Goal: Task Accomplishment & Management: Manage account settings

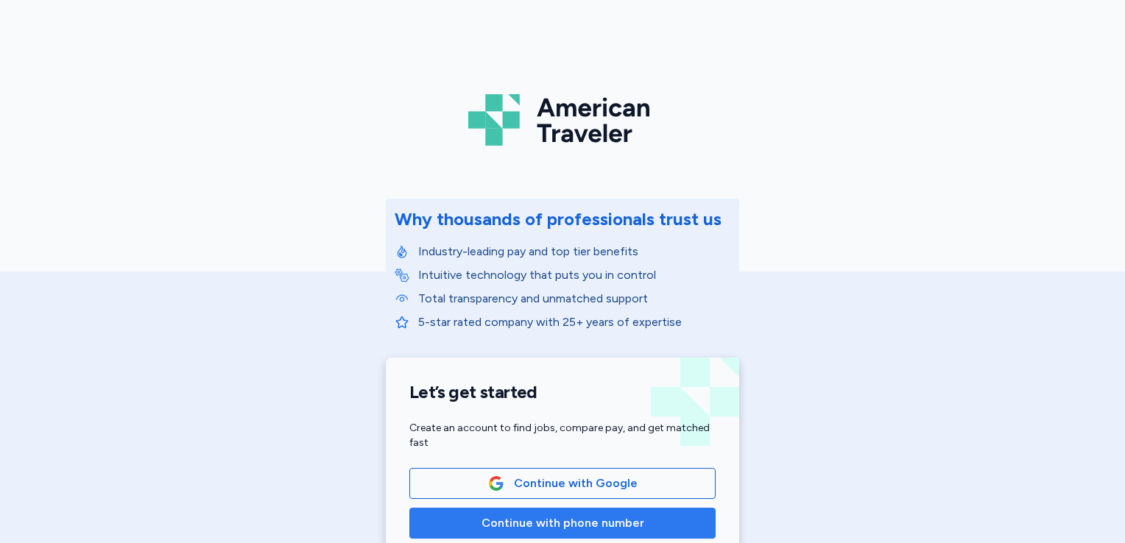
click at [562, 531] on span "Continue with phone number" at bounding box center [562, 523] width 163 height 18
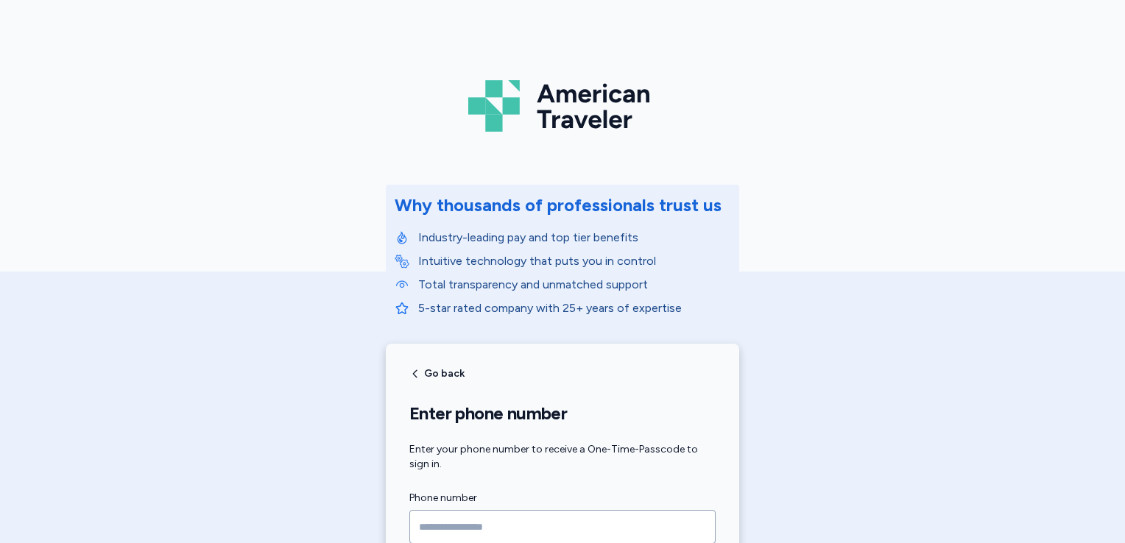
click at [551, 527] on input "Phone number" at bounding box center [562, 527] width 306 height 34
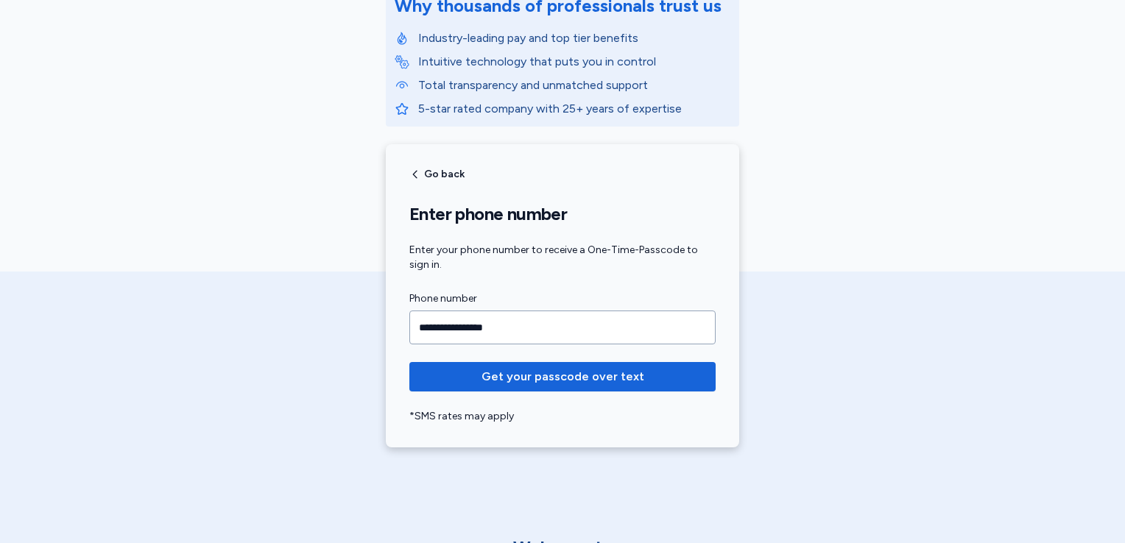
scroll to position [235, 0]
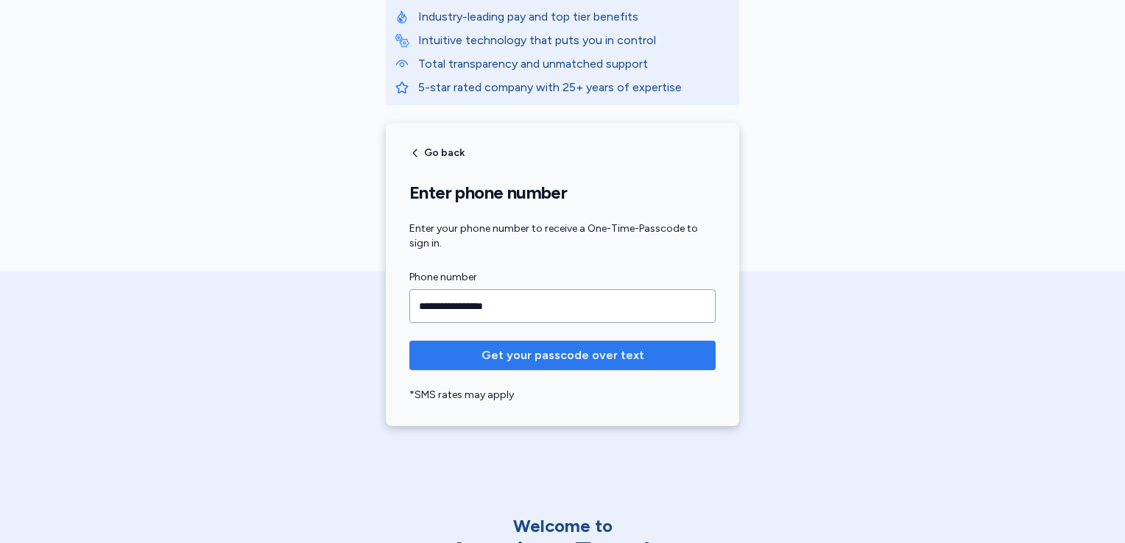
type input "**********"
click at [583, 356] on span "Get your passcode over text" at bounding box center [562, 356] width 163 height 18
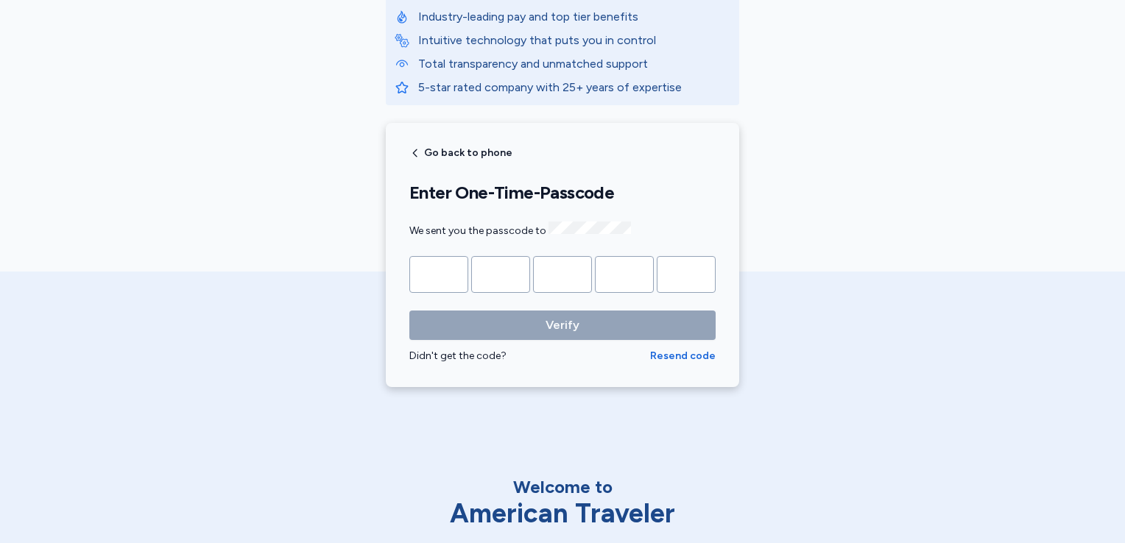
type input "*"
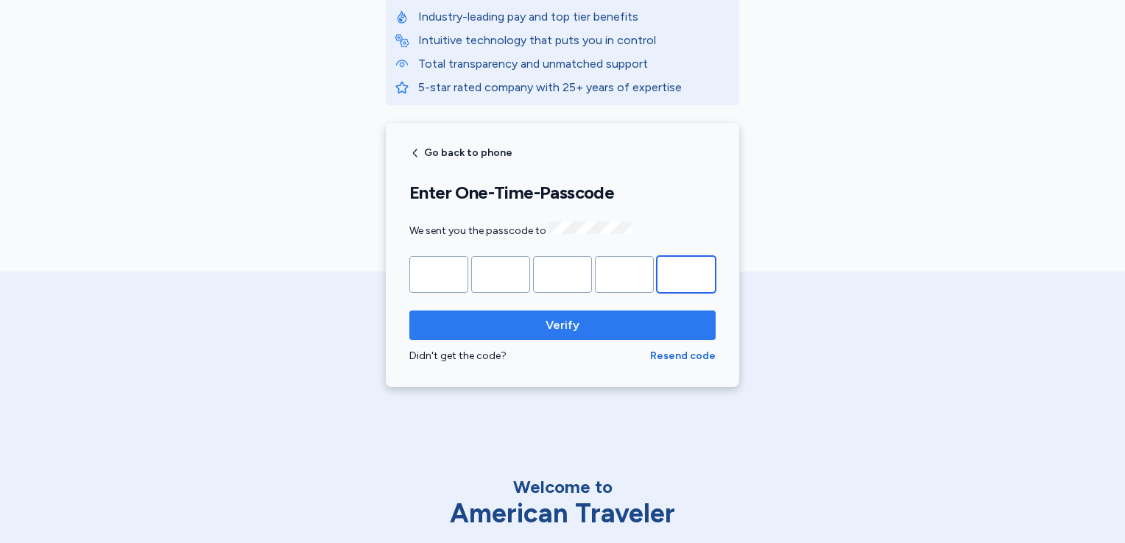
type input "*"
click at [545, 319] on span "Verify" at bounding box center [562, 325] width 34 height 18
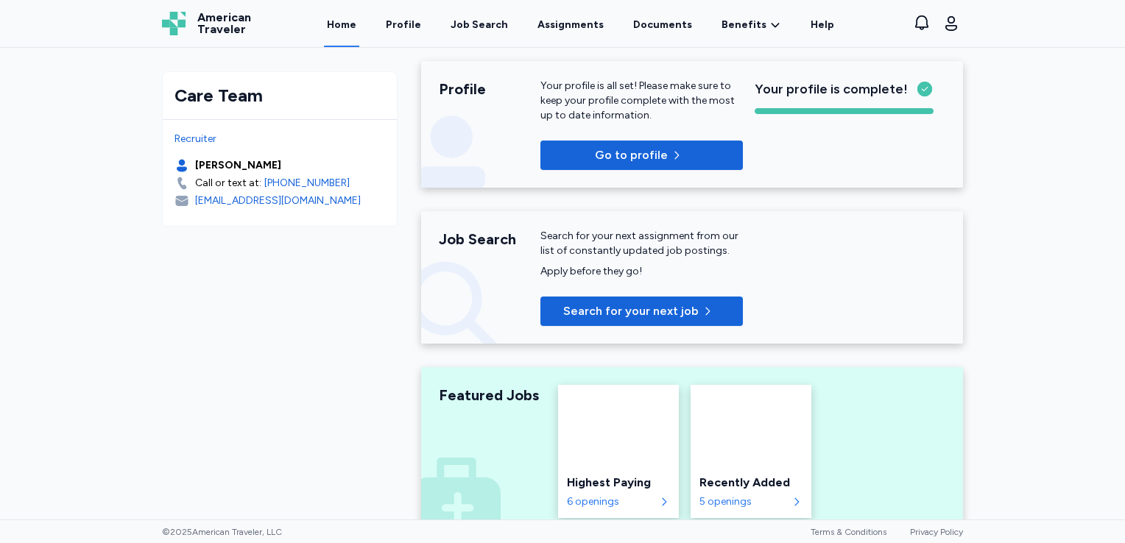
scroll to position [221, 0]
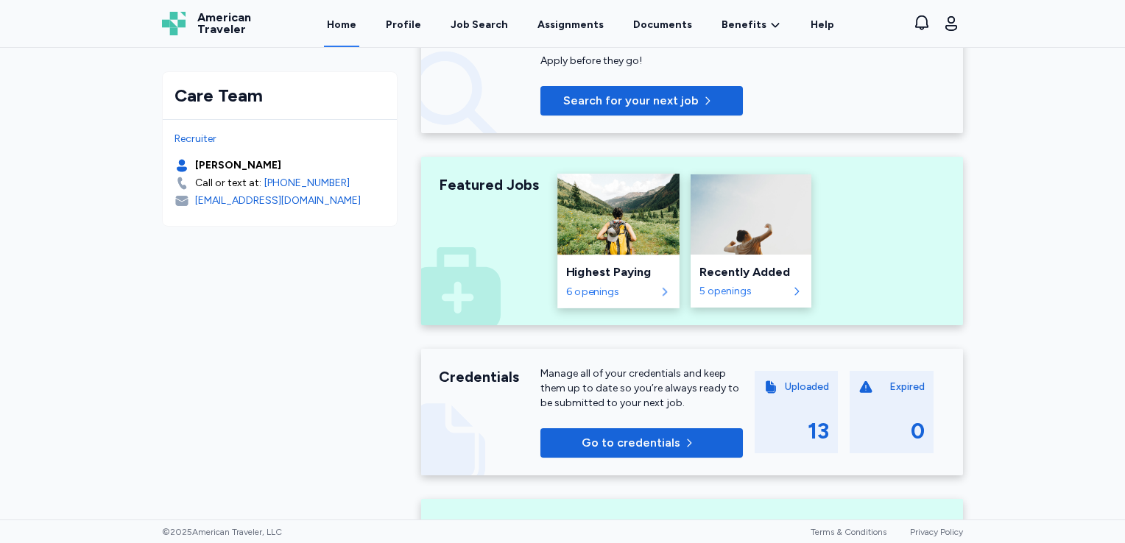
click at [601, 287] on div "6 openings" at bounding box center [610, 292] width 89 height 15
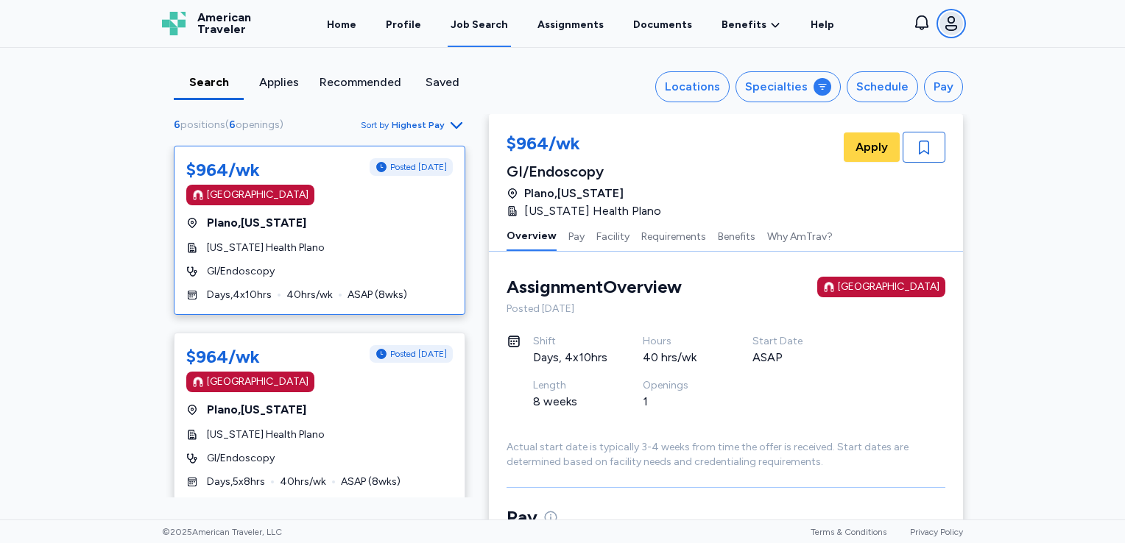
click at [954, 22] on icon "button" at bounding box center [951, 24] width 18 height 18
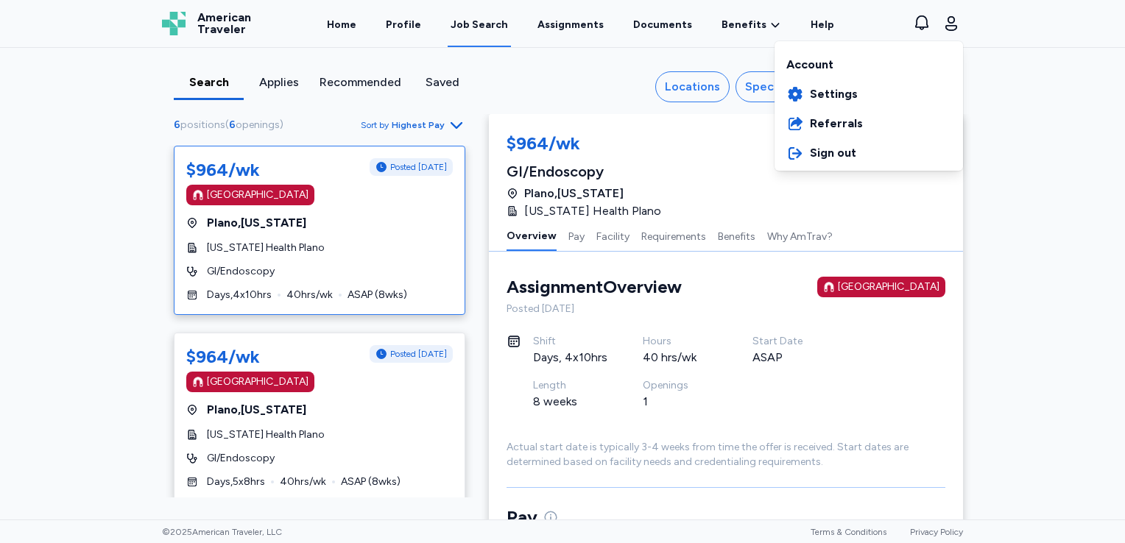
click at [629, 88] on div "Open sidebar Job Search American Traveler American Traveler Home Profile Job Se…" at bounding box center [562, 271] width 1125 height 543
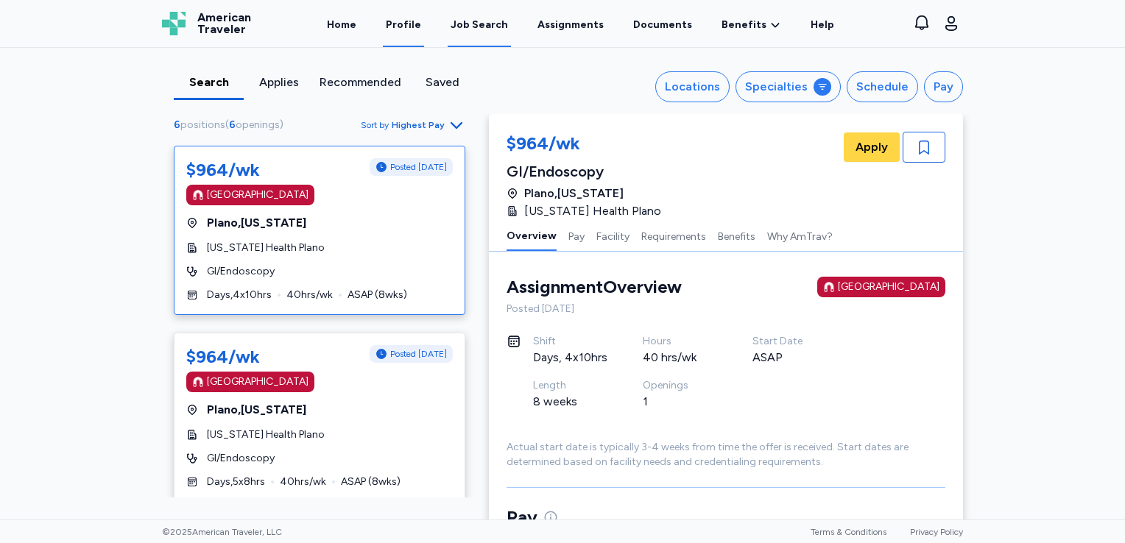
click at [424, 24] on link "Profile" at bounding box center [403, 24] width 41 height 46
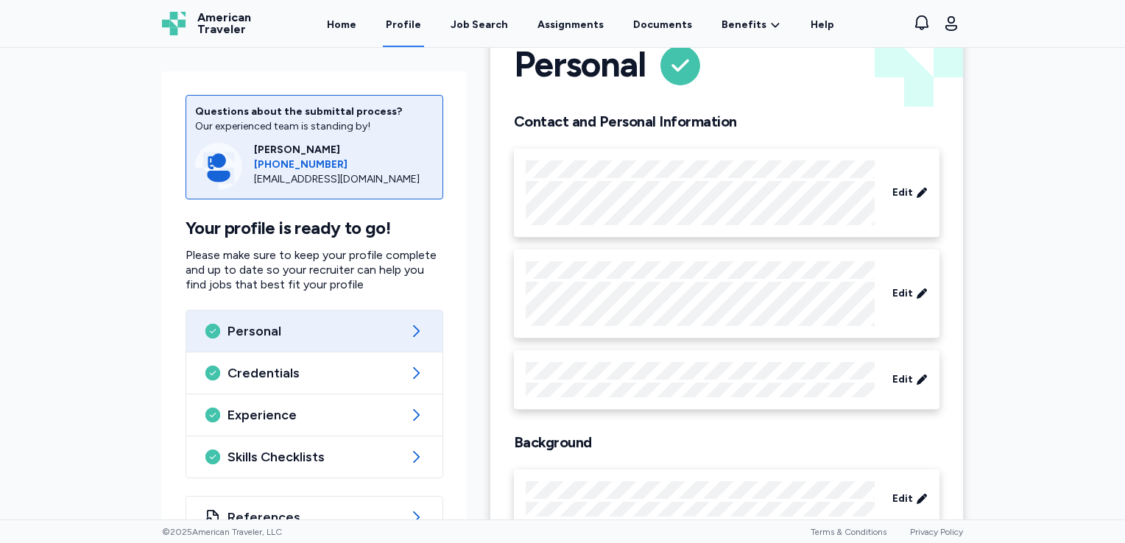
scroll to position [97, 0]
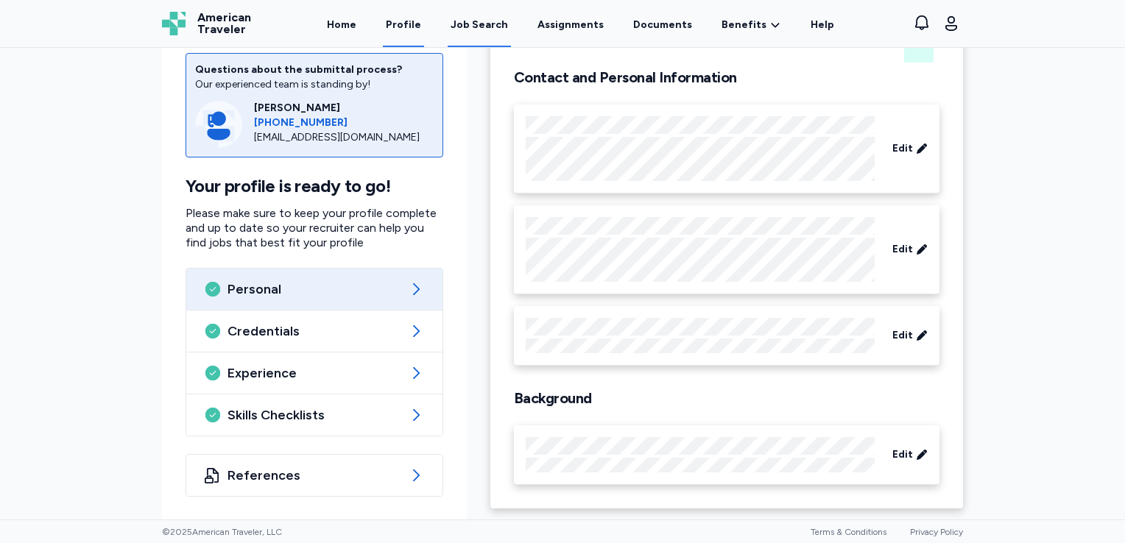
click at [486, 24] on div "Job Search" at bounding box center [478, 25] width 57 height 15
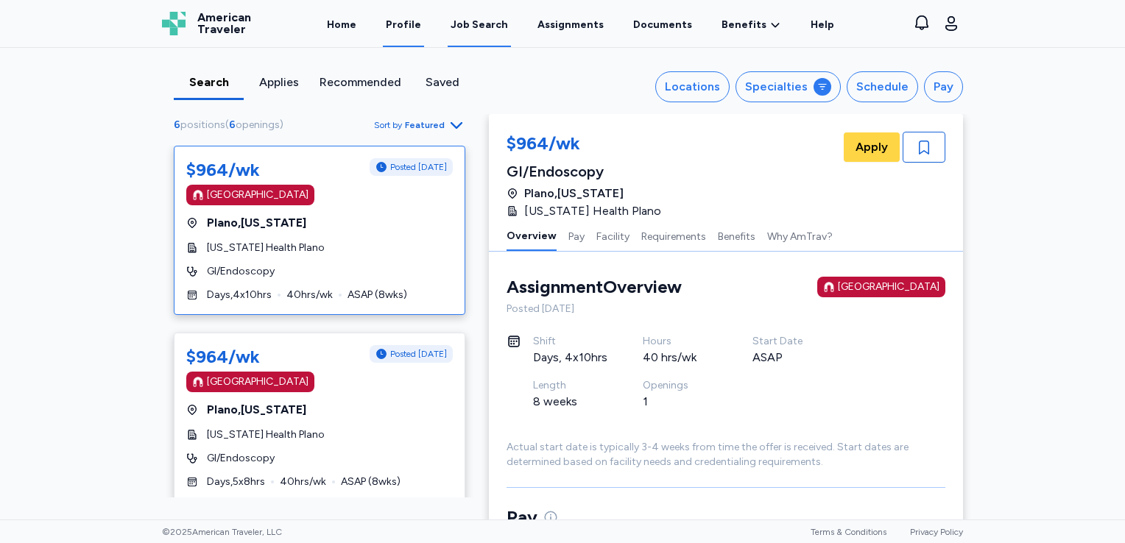
click at [402, 31] on link "Profile" at bounding box center [403, 24] width 41 height 46
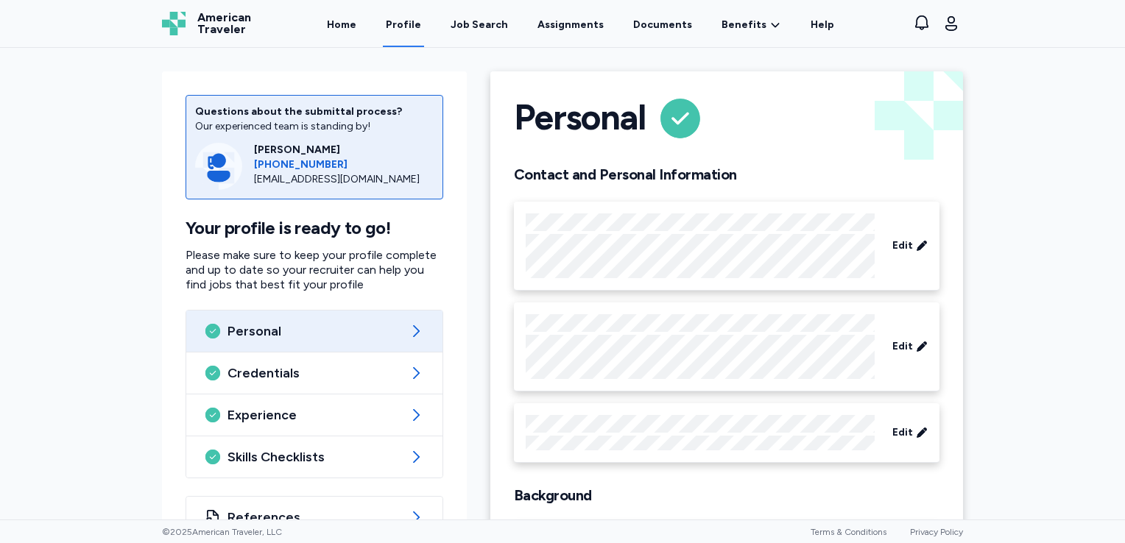
click at [359, 27] on link "Home" at bounding box center [341, 23] width 35 height 47
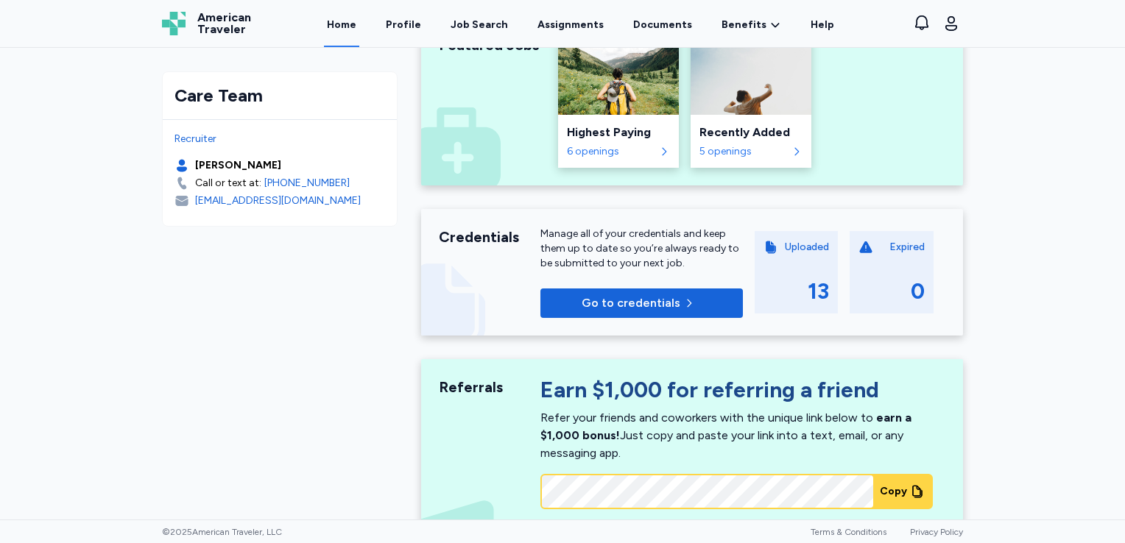
scroll to position [368, 0]
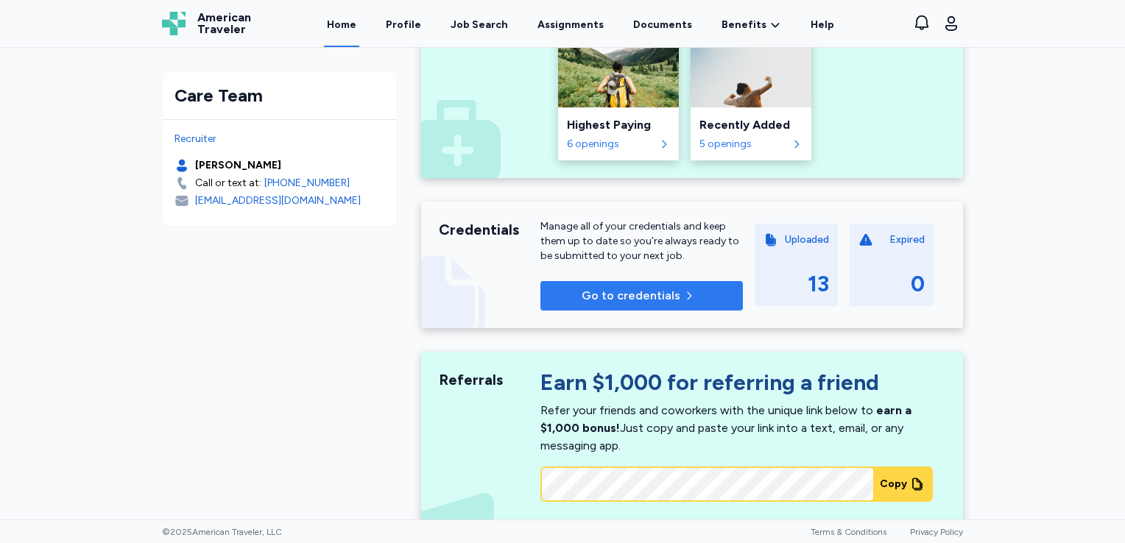
click at [637, 291] on span "Go to credentials" at bounding box center [630, 296] width 99 height 18
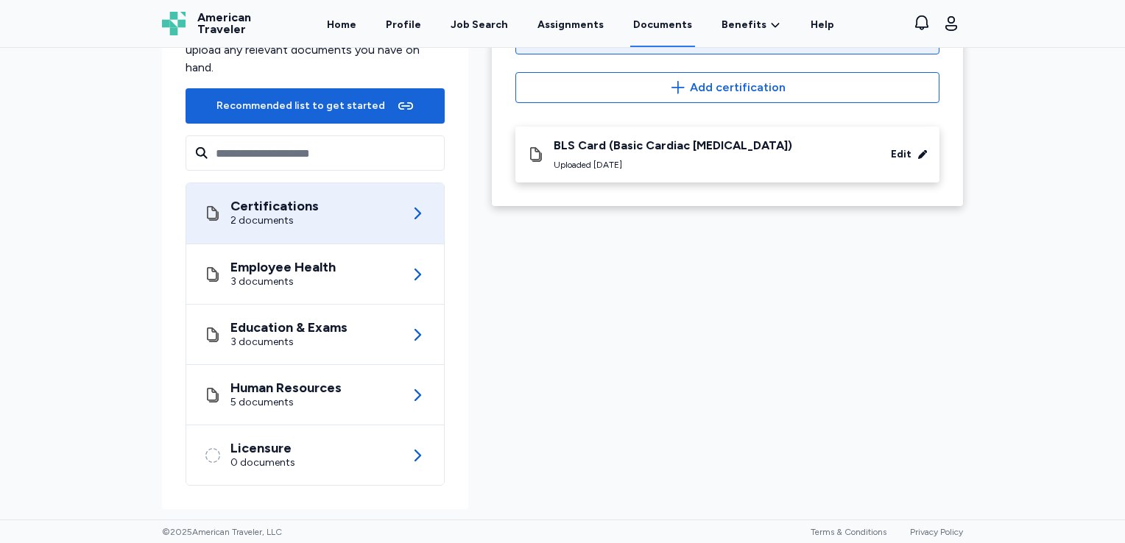
scroll to position [131, 0]
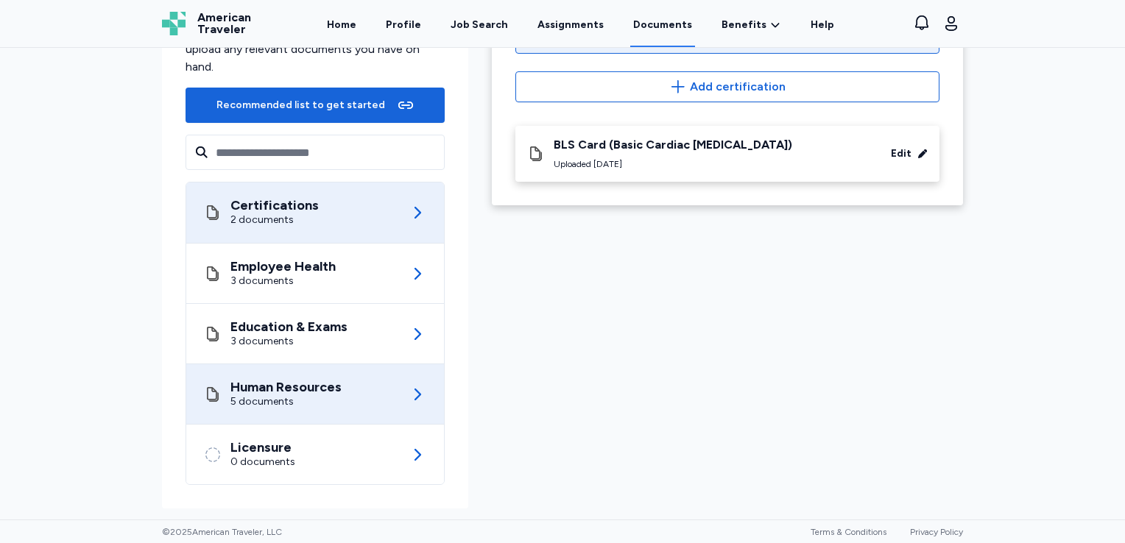
click at [344, 391] on div "Human Resources 5 documents" at bounding box center [315, 394] width 222 height 60
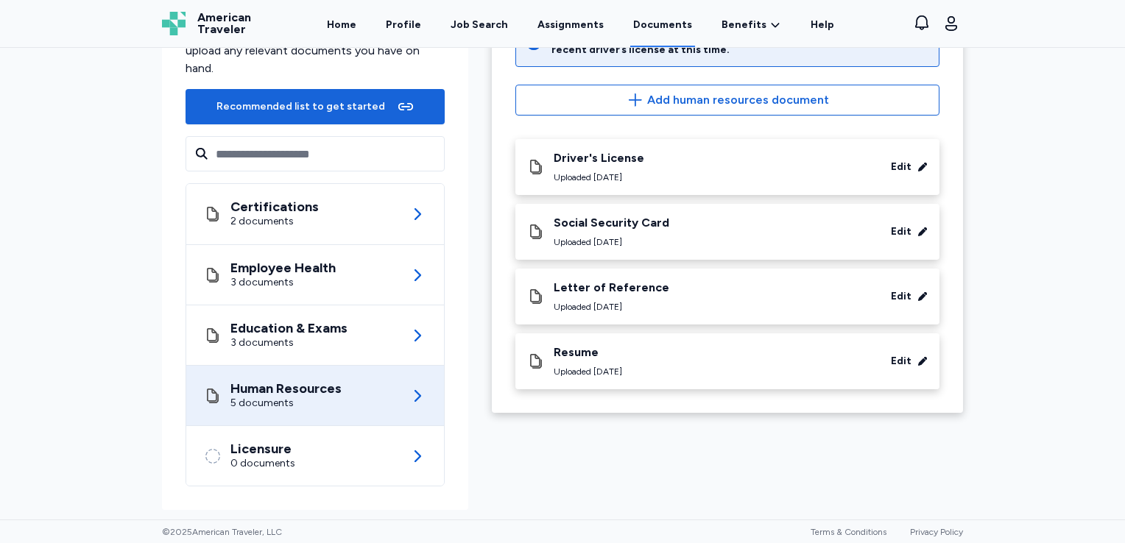
scroll to position [131, 0]
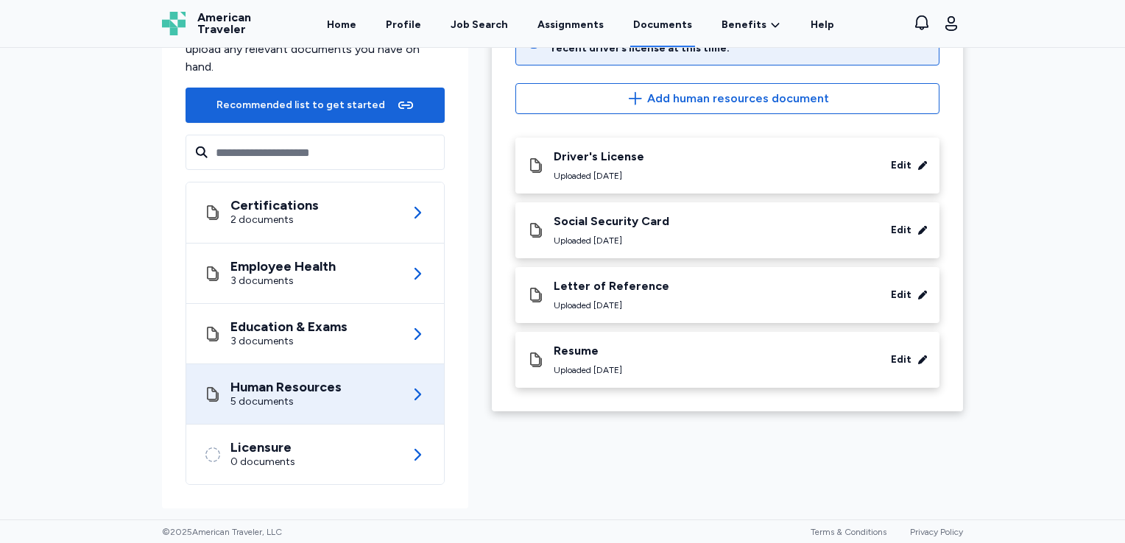
click at [899, 362] on div "Edit" at bounding box center [901, 360] width 21 height 15
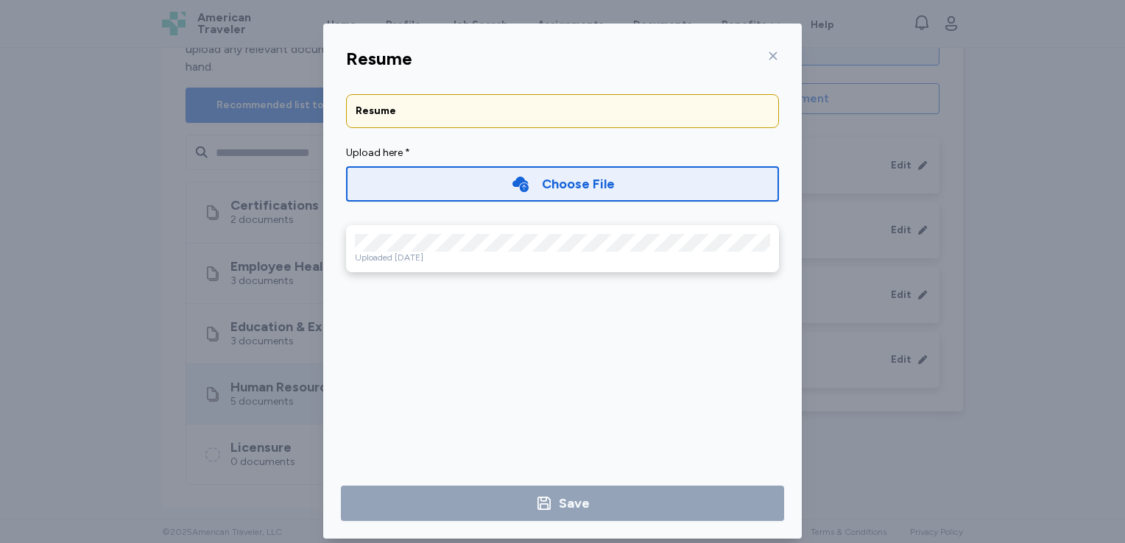
click at [1083, 166] on div "Resume Resume Upload here * Choose File Uploaded [DATE] Save" at bounding box center [562, 281] width 1125 height 562
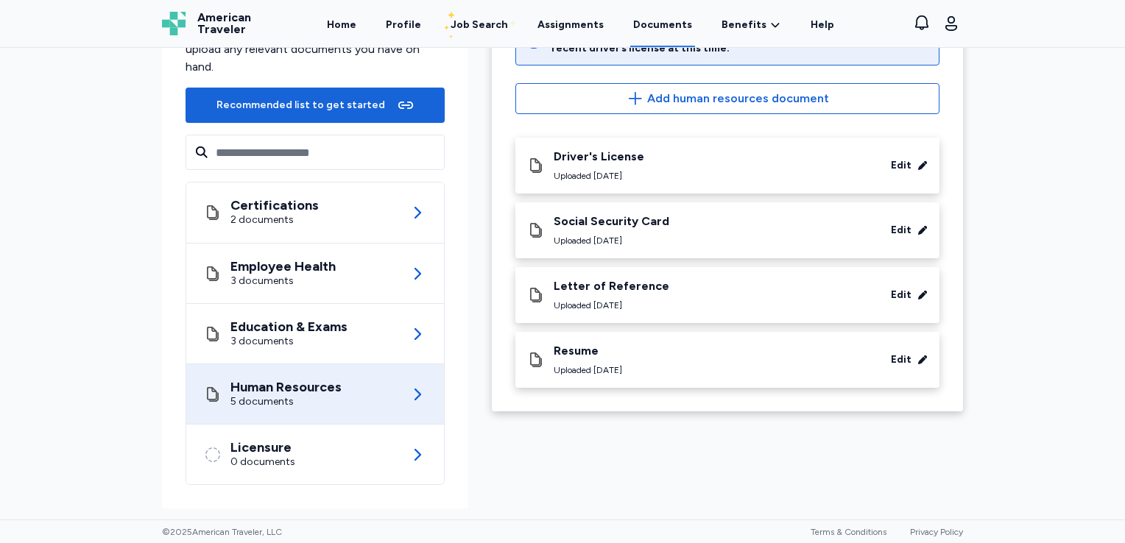
click at [577, 361] on div "Resume Uploaded [DATE]" at bounding box center [587, 360] width 68 height 32
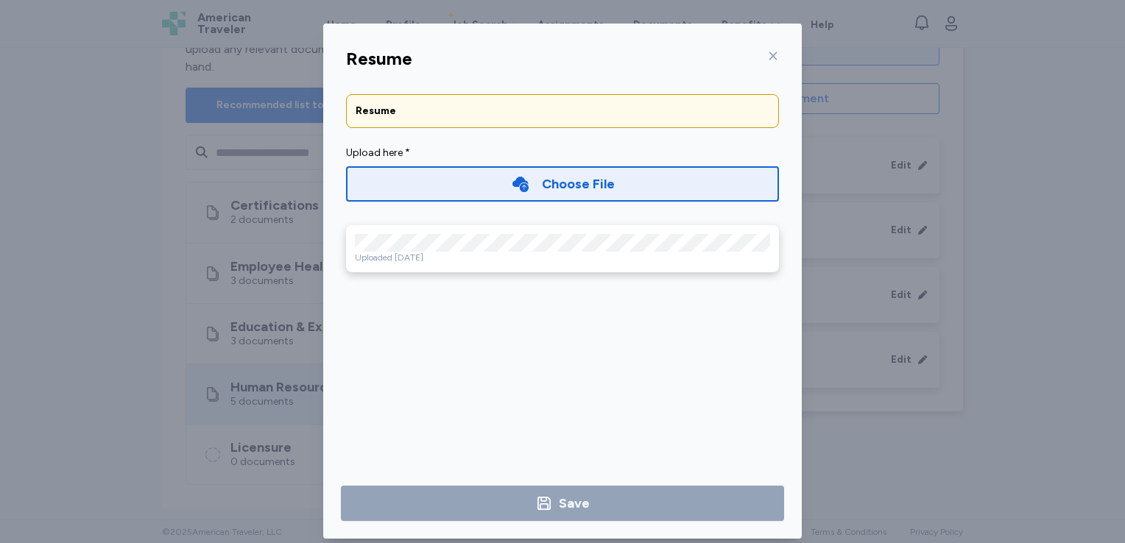
click at [872, 431] on div "Resume Resume Upload here * Choose File Uploaded [DATE] Save" at bounding box center [562, 281] width 1125 height 562
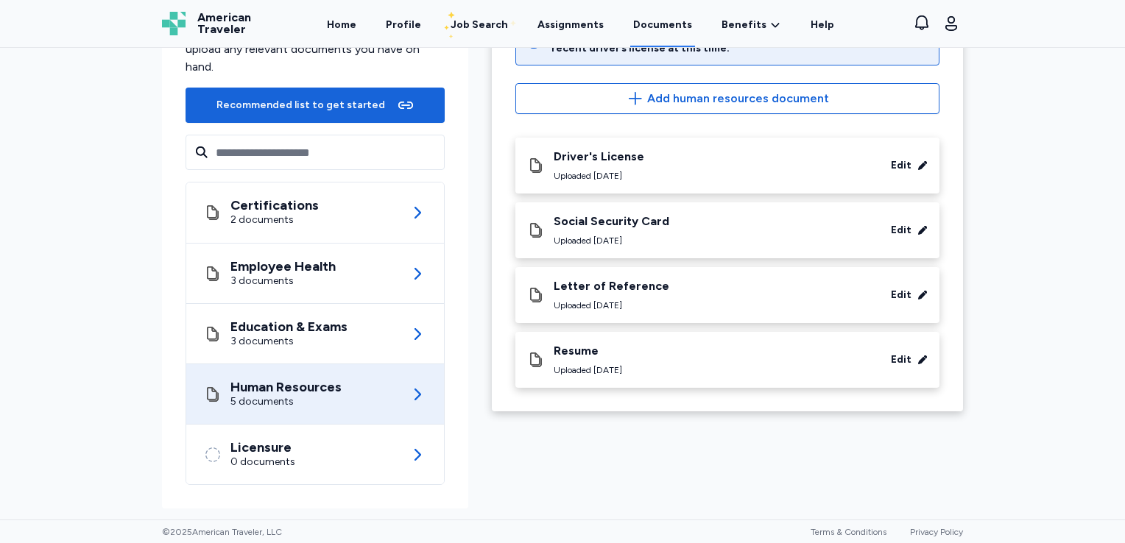
click at [606, 364] on div "Uploaded [DATE]" at bounding box center [587, 370] width 68 height 12
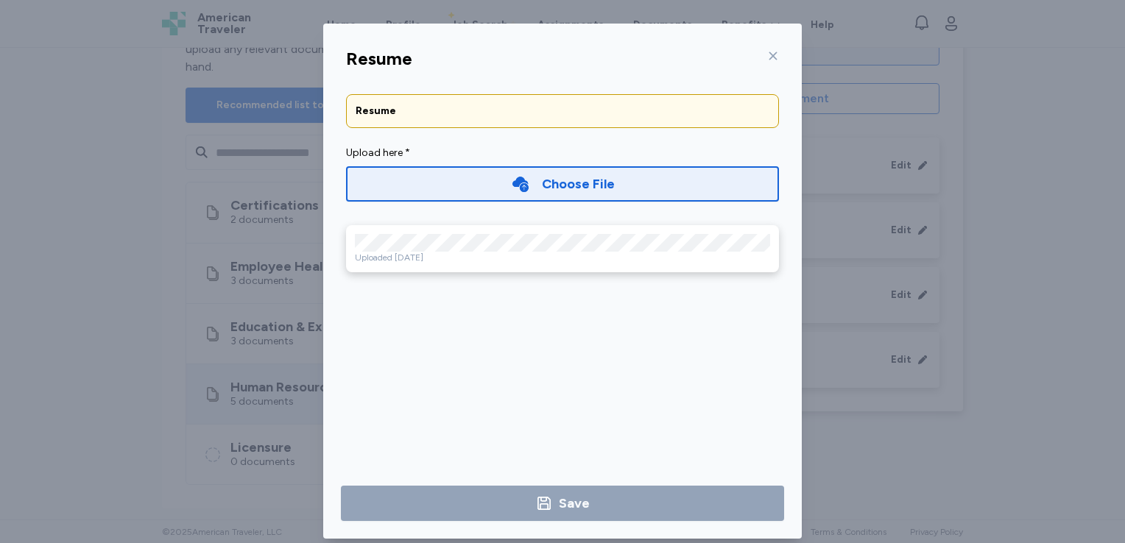
click at [606, 179] on div "Choose File" at bounding box center [578, 184] width 73 height 21
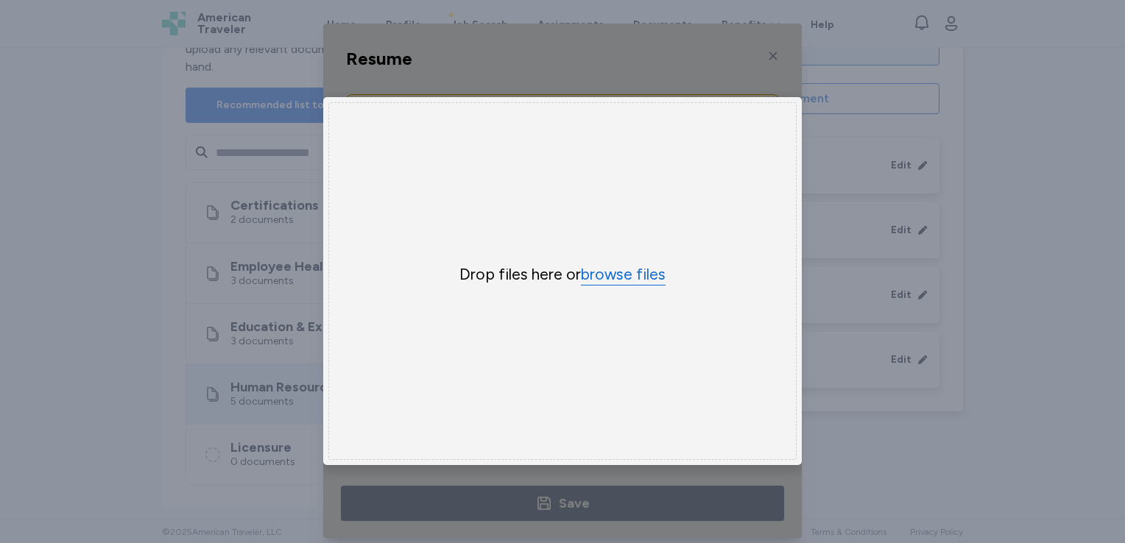
click at [613, 281] on button "browse files" at bounding box center [623, 274] width 85 height 21
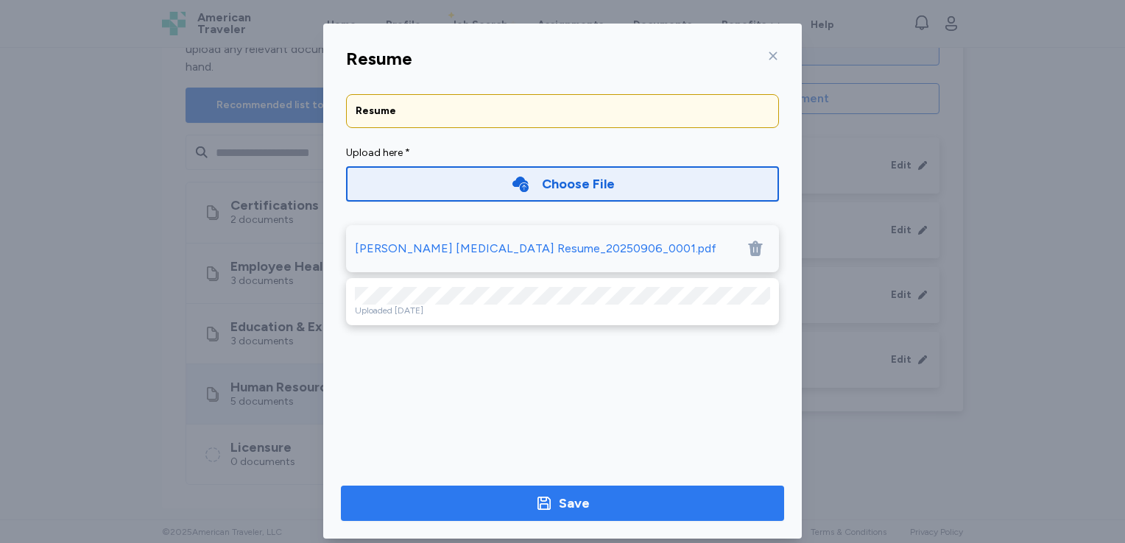
click at [612, 510] on span "Save" at bounding box center [563, 503] width 420 height 21
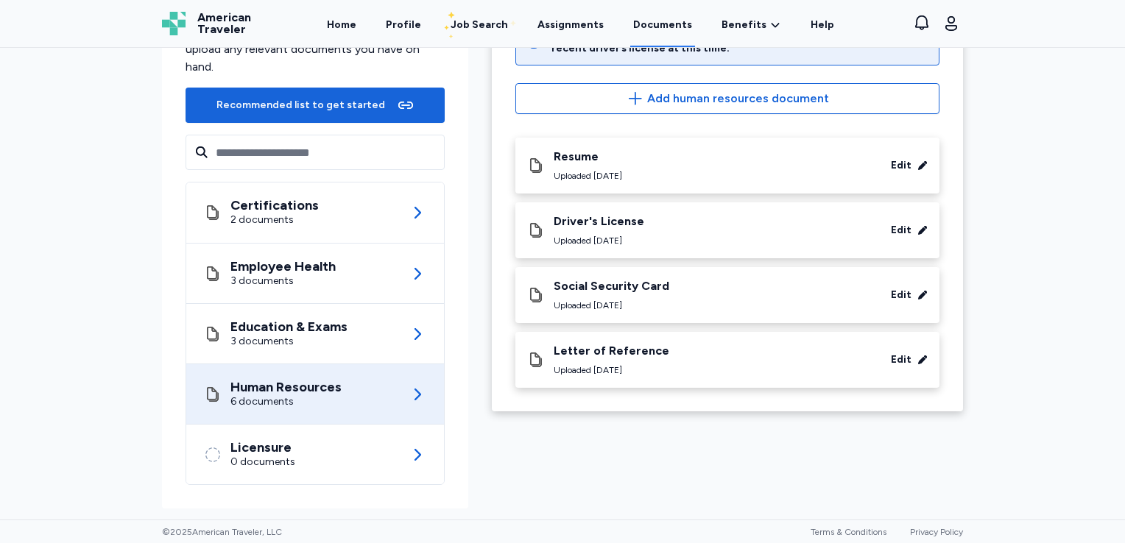
click at [576, 165] on div "Resume Uploaded [DATE]" at bounding box center [587, 165] width 68 height 32
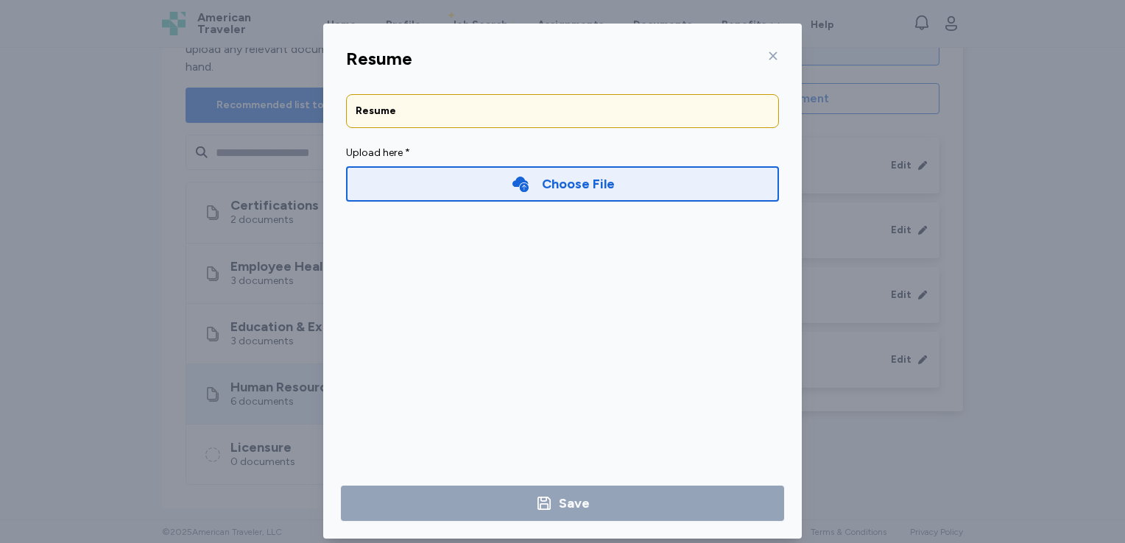
click at [576, 165] on div "Choose File" at bounding box center [562, 183] width 433 height 47
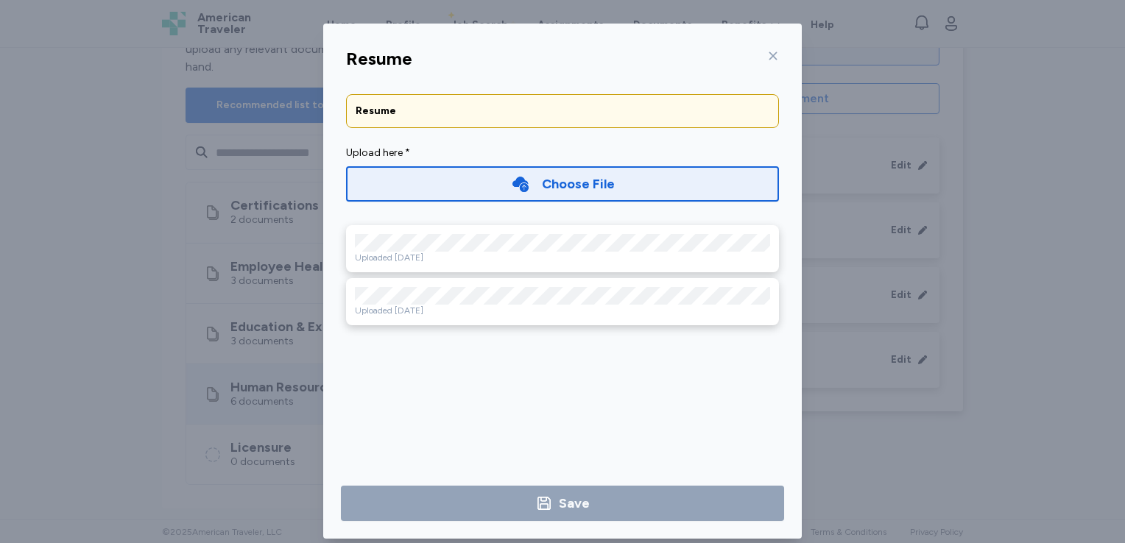
drag, startPoint x: 413, startPoint y: 306, endPoint x: 415, endPoint y: 375, distance: 68.5
click at [415, 375] on div "Resume Resume Upload here * Choose File Uploaded [DATE] Uploaded [DATE] Save" at bounding box center [562, 290] width 478 height 498
drag, startPoint x: 428, startPoint y: 308, endPoint x: 1040, endPoint y: 174, distance: 626.8
click at [1040, 174] on div "Resume Resume Upload here * Choose File Uploaded [DATE] Uploaded [DATE] Save" at bounding box center [562, 281] width 1125 height 562
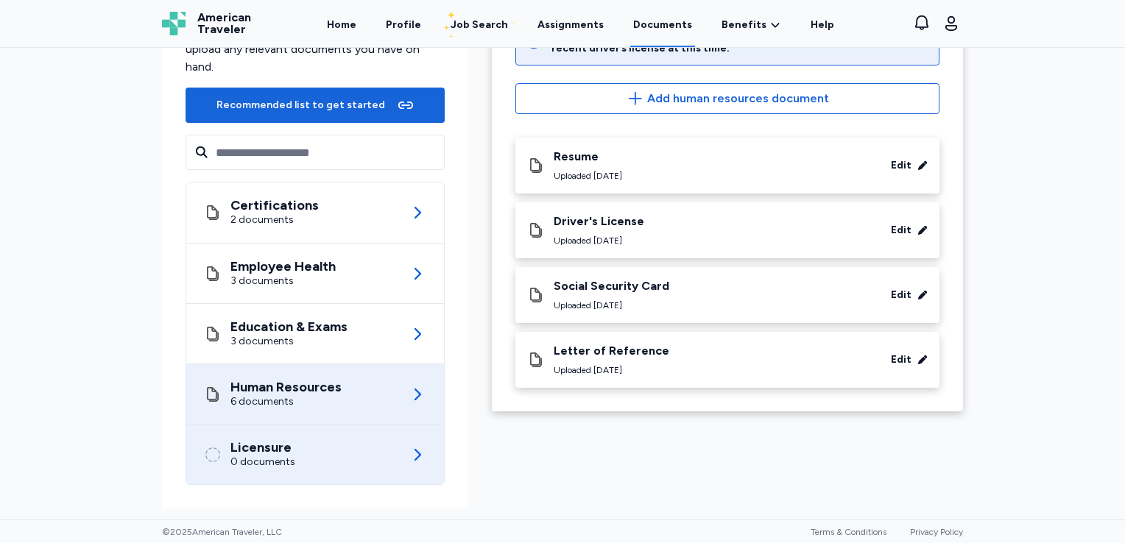
click at [275, 463] on div "0 documents" at bounding box center [262, 462] width 65 height 15
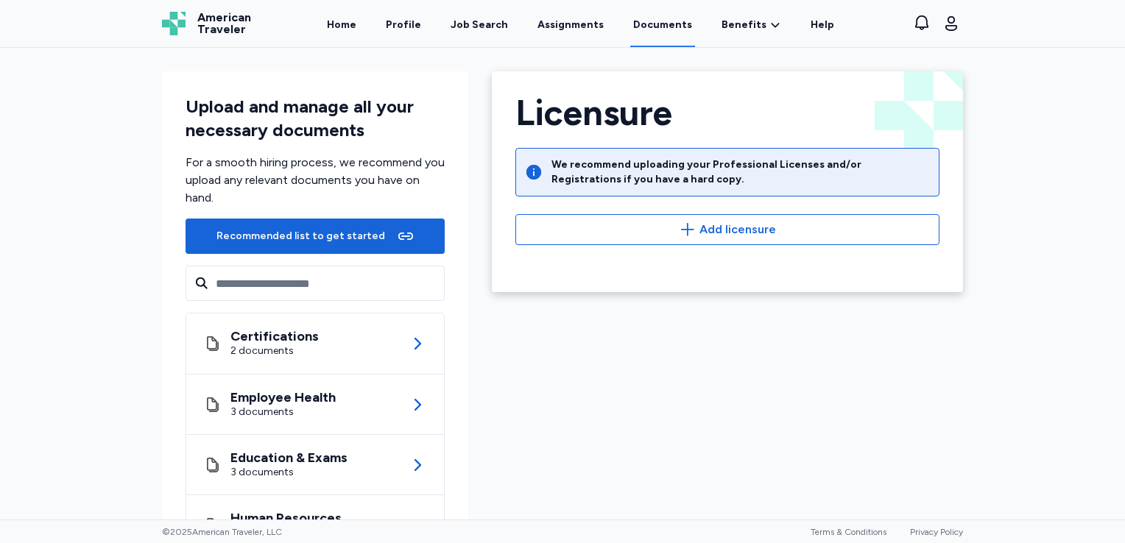
click at [672, 22] on link "Documents" at bounding box center [662, 24] width 65 height 46
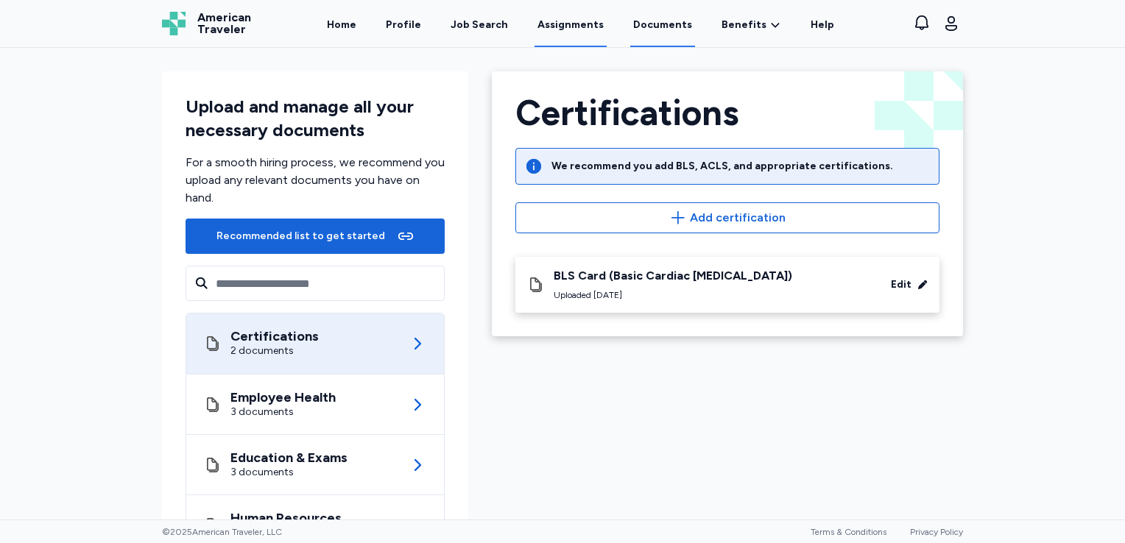
click at [596, 27] on link "Assignments" at bounding box center [570, 24] width 72 height 46
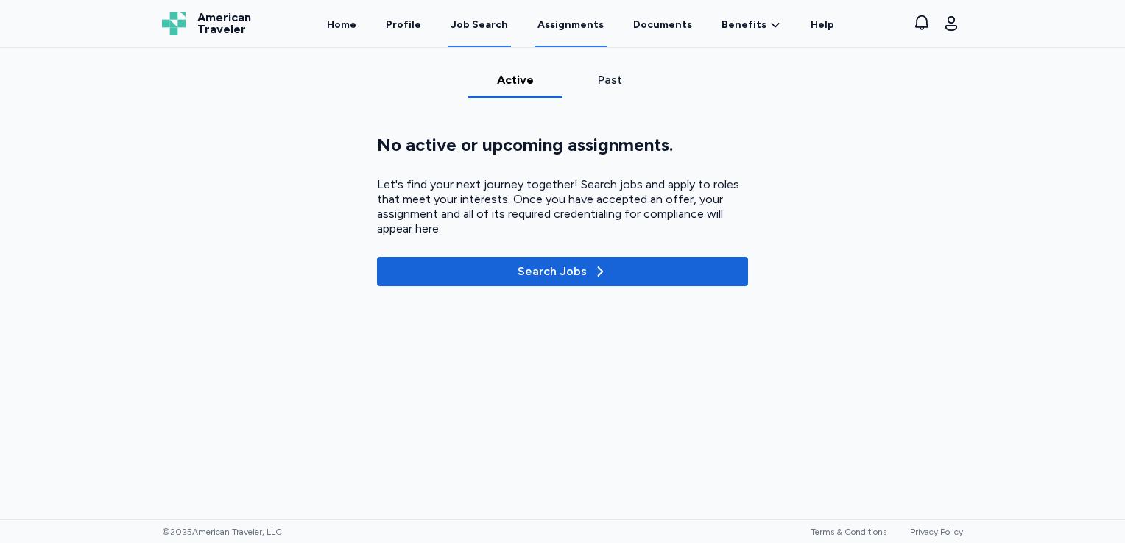
click at [461, 30] on div "Job Search" at bounding box center [478, 25] width 57 height 15
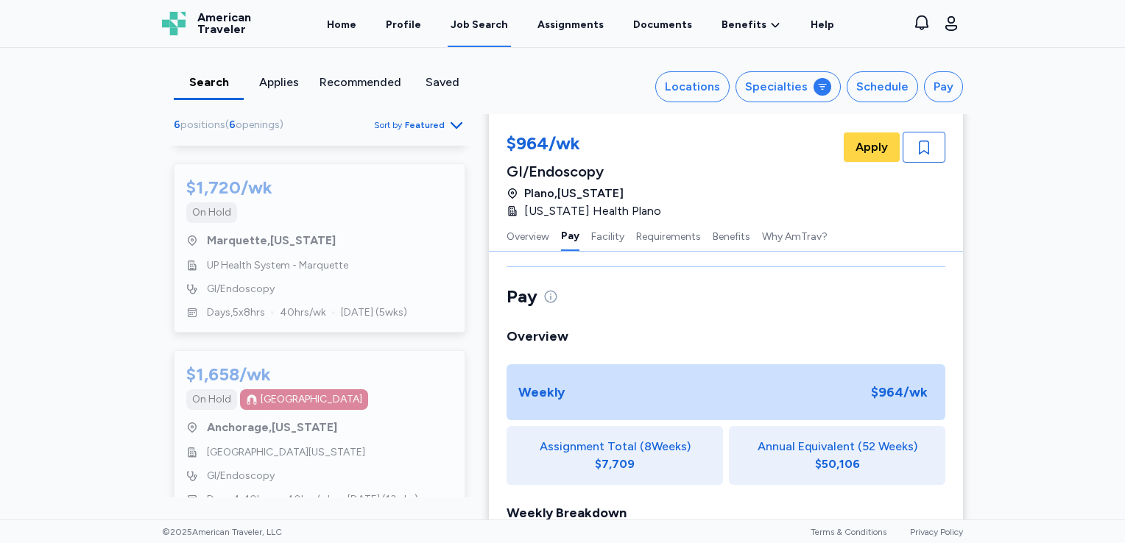
scroll to position [794, 0]
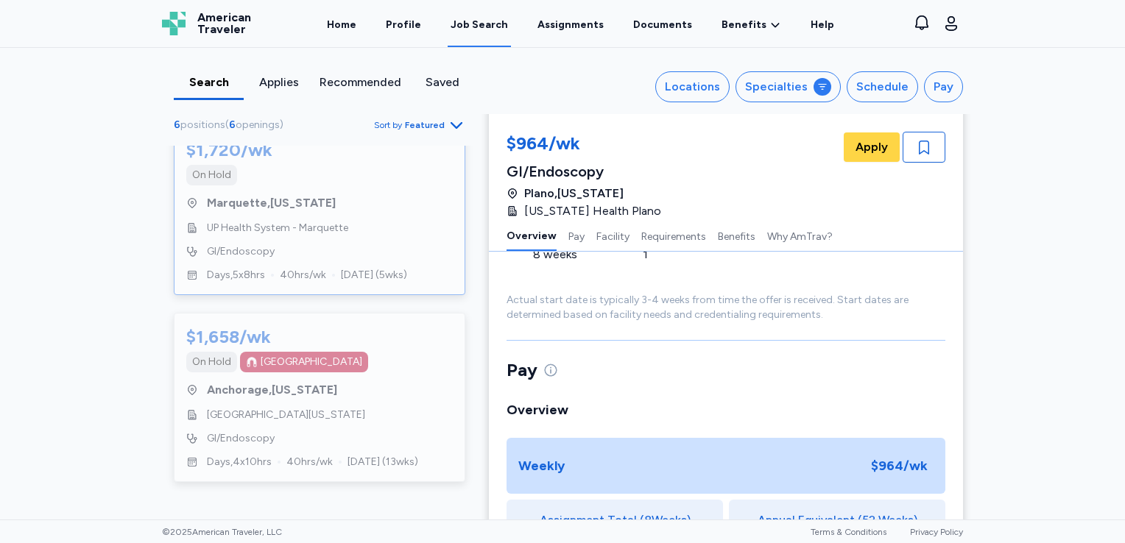
click at [281, 221] on span "UP Health System - Marquette" at bounding box center [277, 228] width 141 height 15
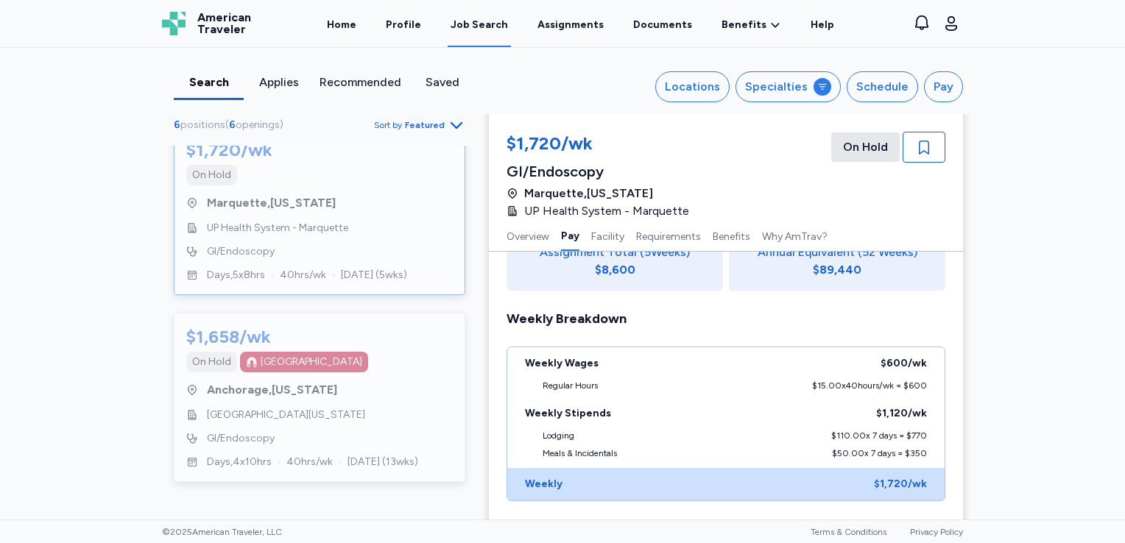
scroll to position [411, 0]
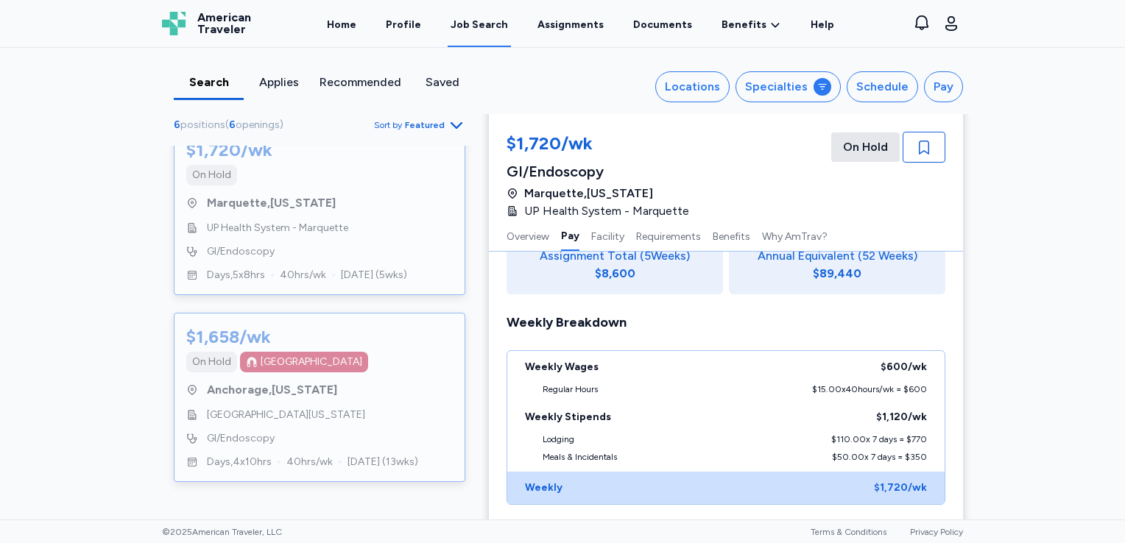
click at [263, 325] on div "$1,658/wk" at bounding box center [228, 337] width 85 height 24
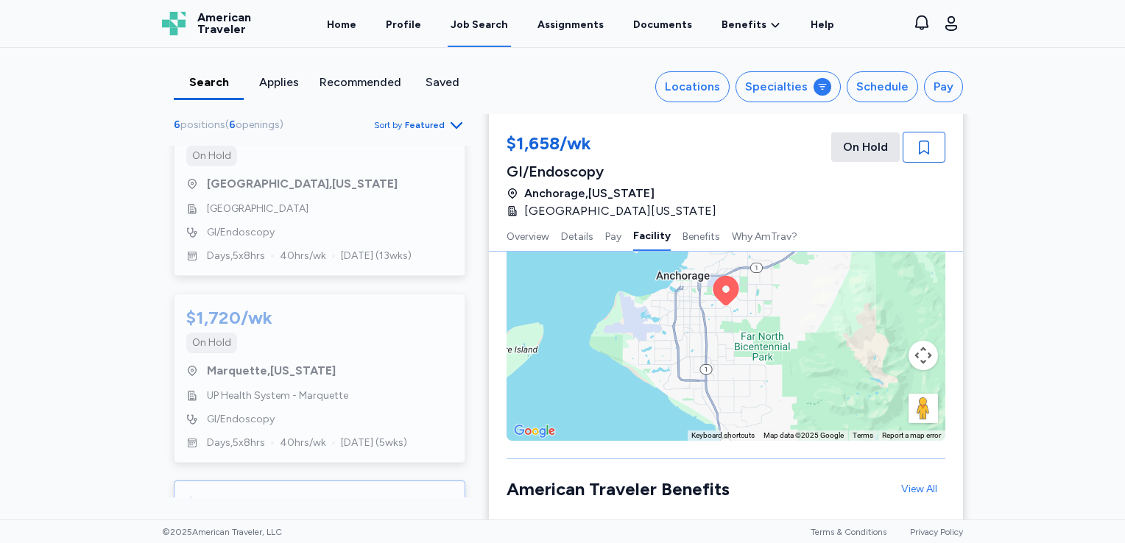
scroll to position [573, 0]
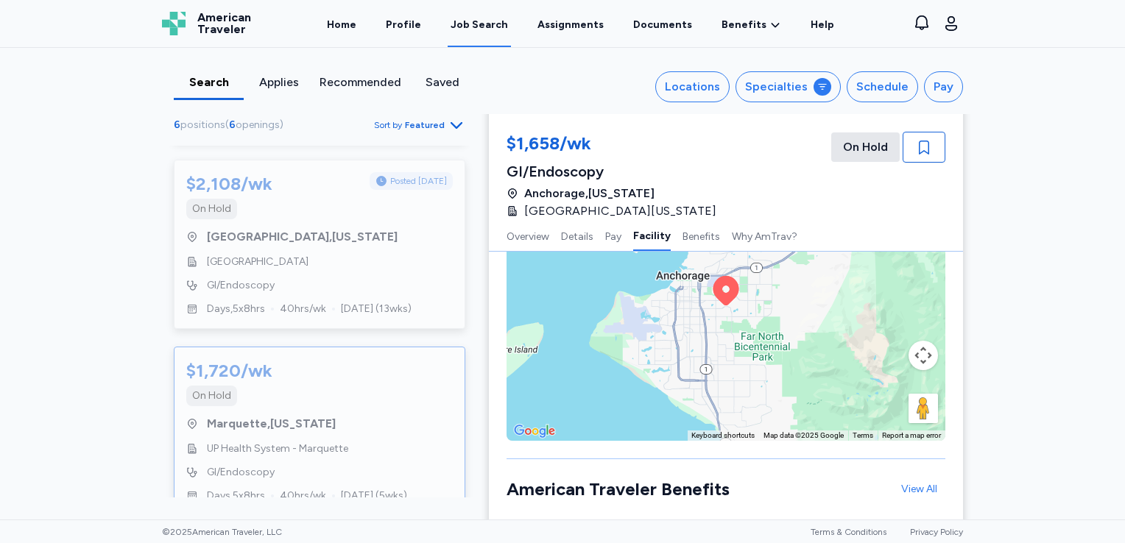
click at [277, 420] on span "[GEOGRAPHIC_DATA] , [US_STATE]" at bounding box center [271, 424] width 129 height 18
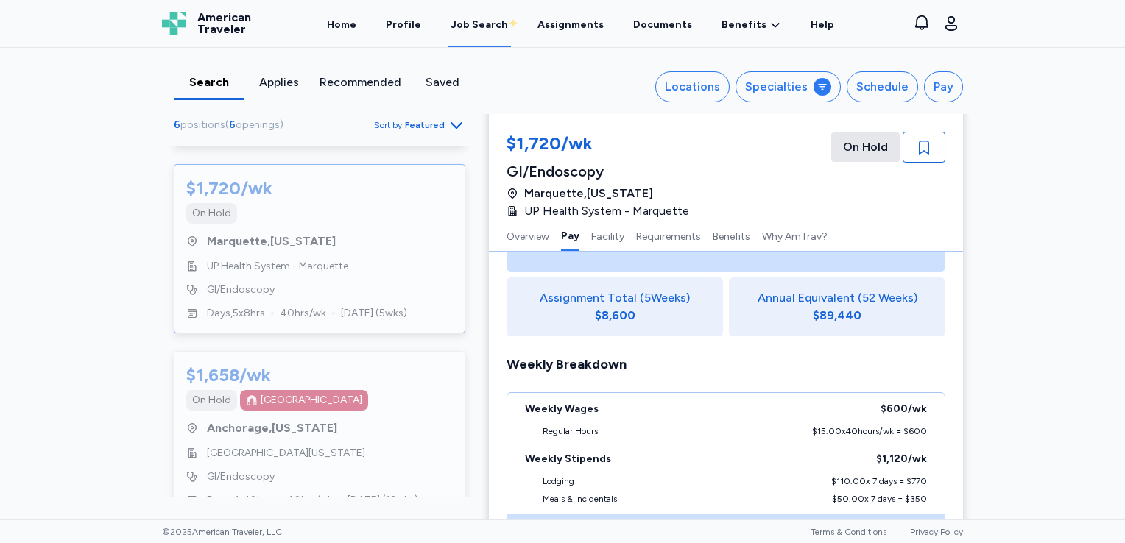
scroll to position [794, 0]
